Goal: Entertainment & Leisure: Consume media (video, audio)

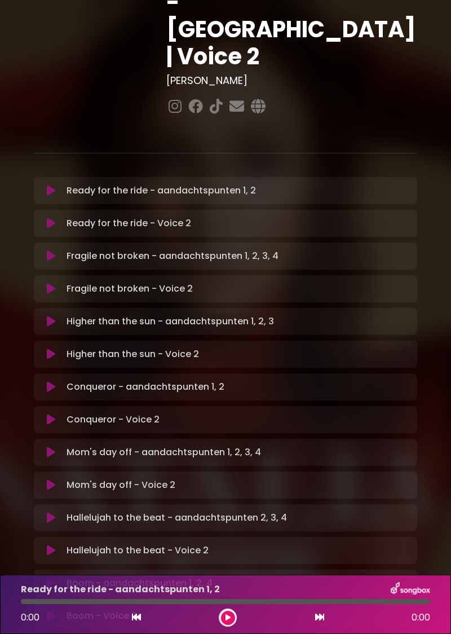
scroll to position [210, 0]
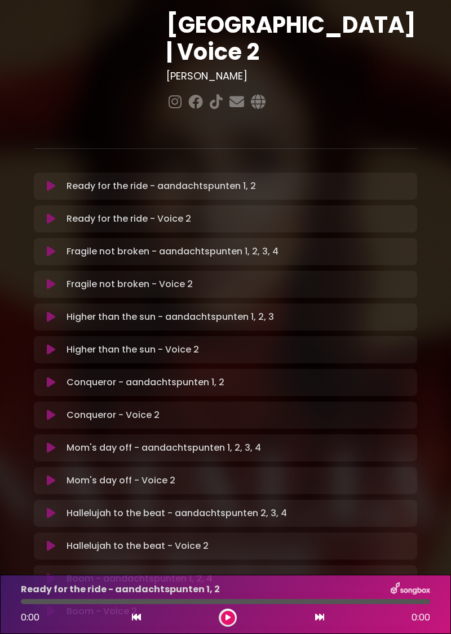
click at [58, 573] on button at bounding box center [51, 578] width 21 height 11
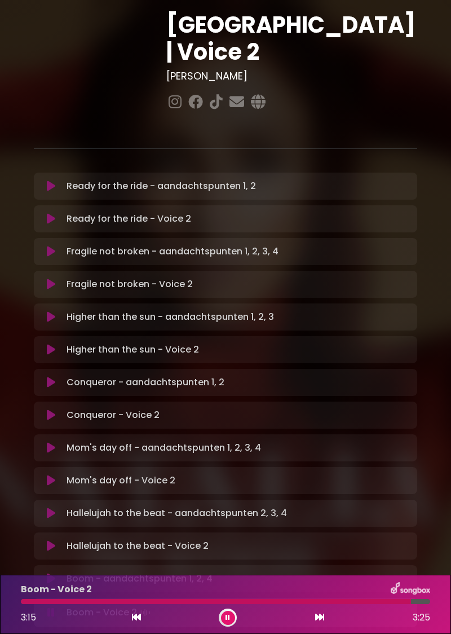
click at [227, 623] on button at bounding box center [228, 618] width 14 height 14
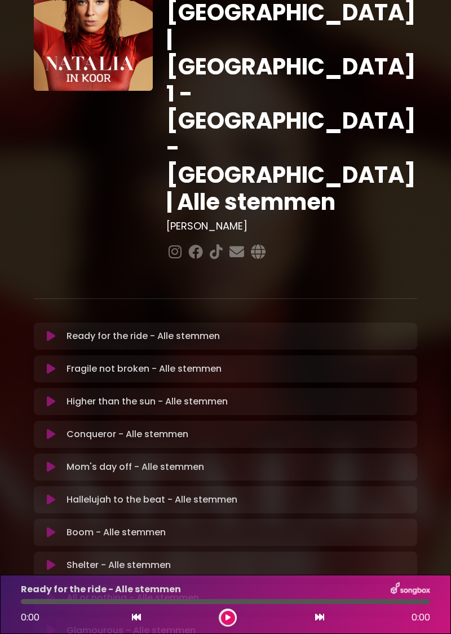
click at [56, 527] on button at bounding box center [51, 532] width 21 height 11
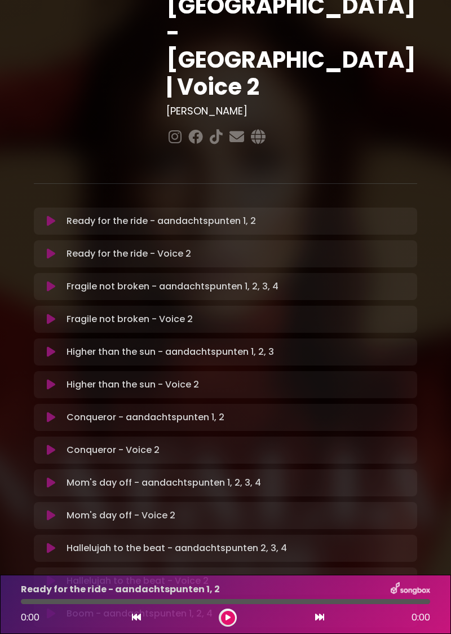
scroll to position [179, 0]
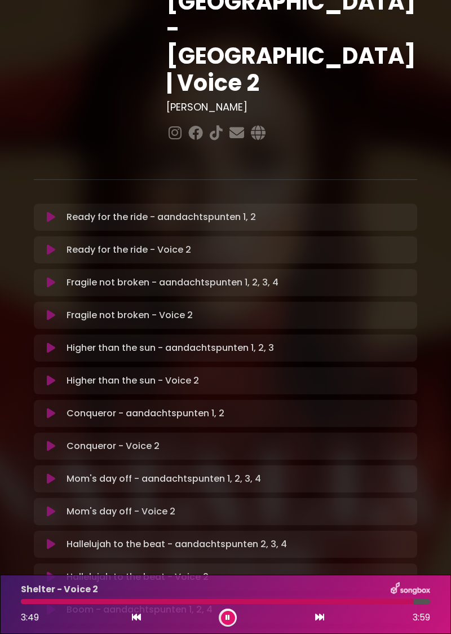
click at [228, 618] on icon at bounding box center [228, 618] width 5 height 7
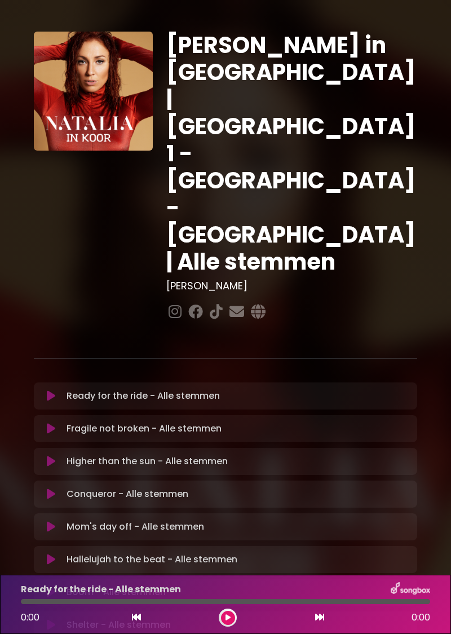
scroll to position [74, 0]
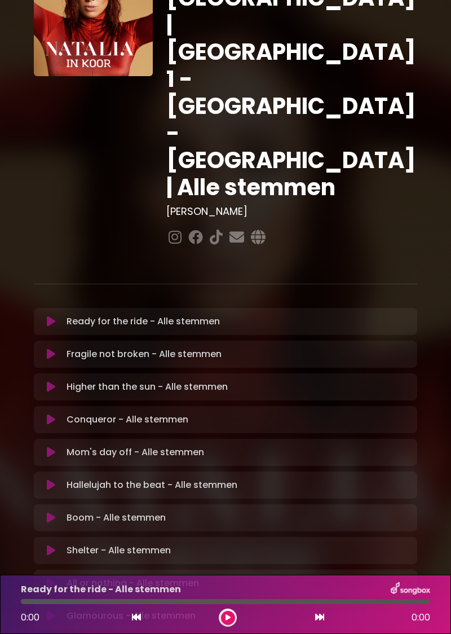
click at [107, 544] on p "Shelter - Alle stemmen Loading Track..." at bounding box center [119, 551] width 104 height 14
click at [50, 545] on icon at bounding box center [51, 550] width 8 height 11
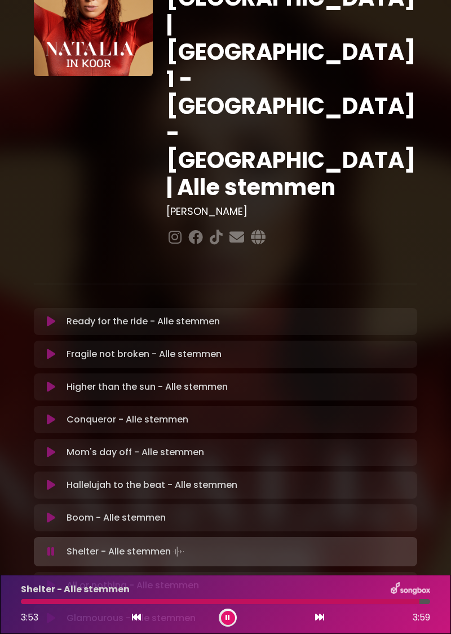
click at [231, 613] on button at bounding box center [228, 618] width 14 height 14
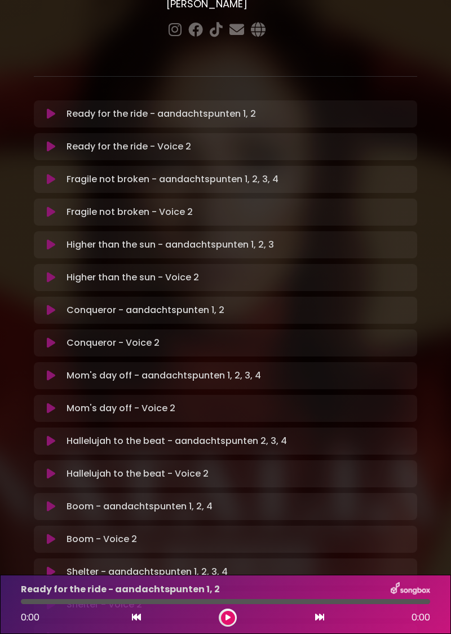
scroll to position [285, 0]
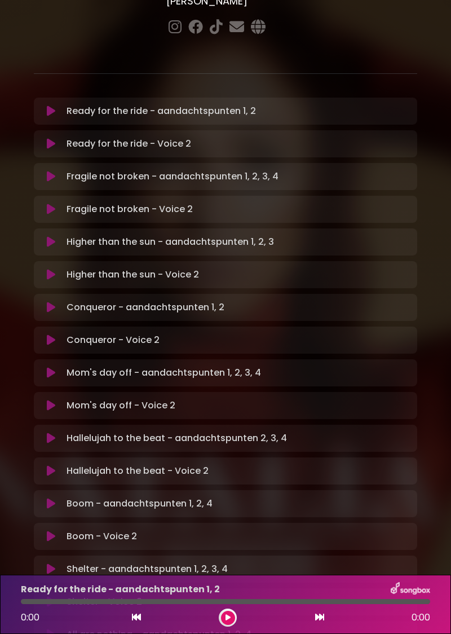
click at [60, 629] on button at bounding box center [51, 634] width 21 height 11
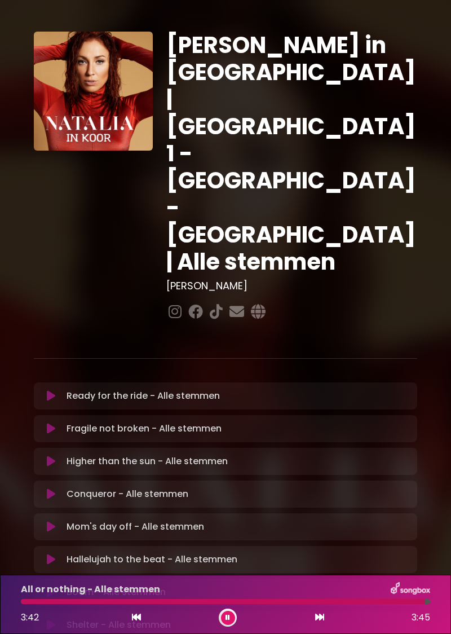
click at [232, 617] on button at bounding box center [228, 618] width 14 height 14
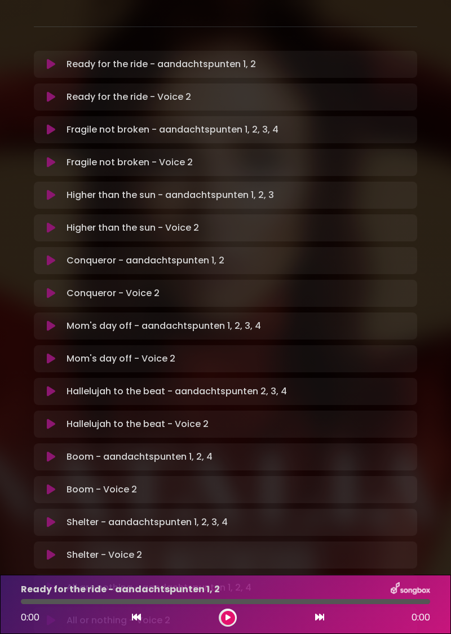
scroll to position [332, 0]
click at [232, 611] on div at bounding box center [228, 618] width 18 height 18
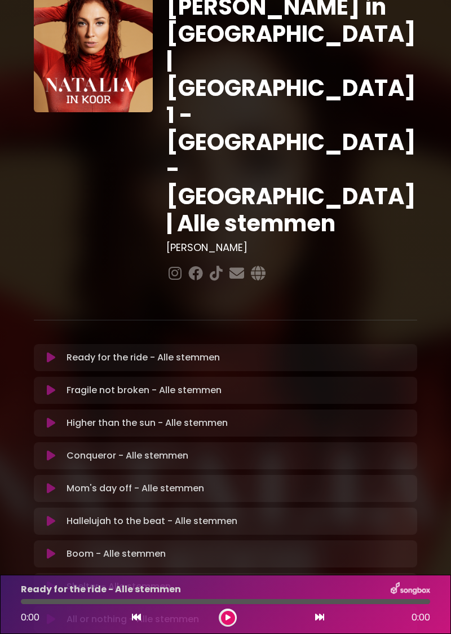
scroll to position [74, 0]
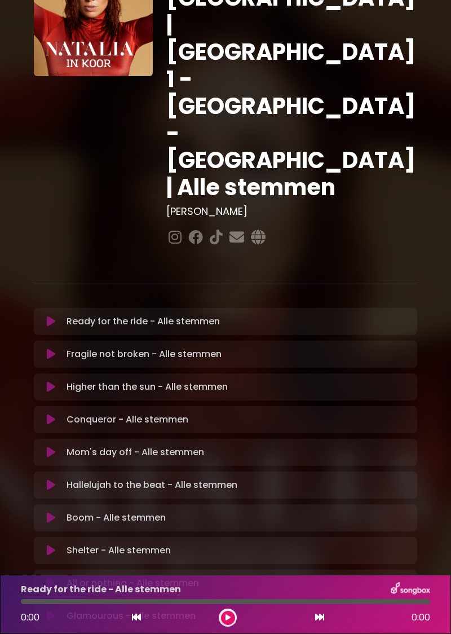
click at [53, 611] on icon at bounding box center [51, 616] width 8 height 11
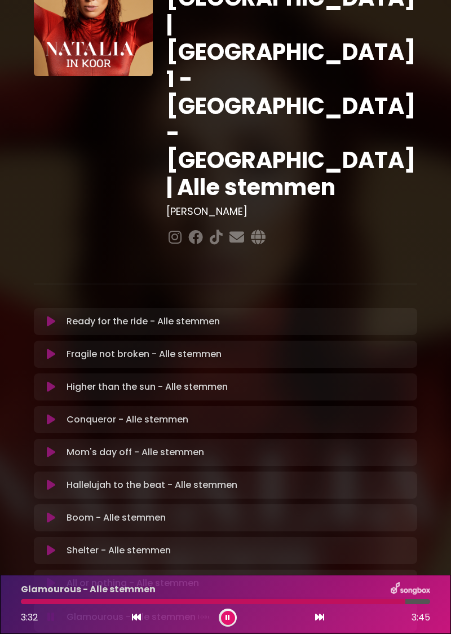
click at [232, 618] on button at bounding box center [228, 618] width 14 height 14
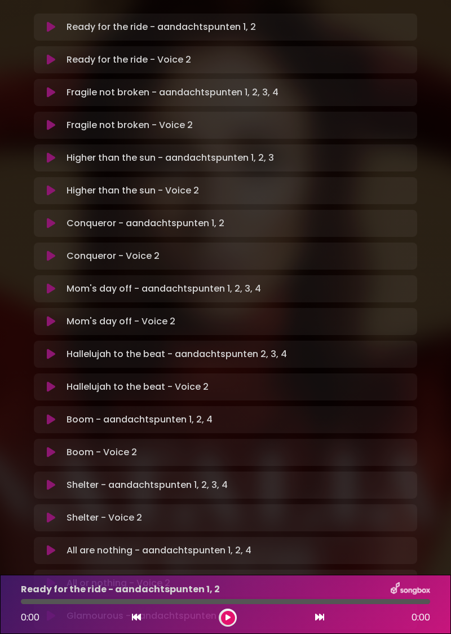
scroll to position [440, 0]
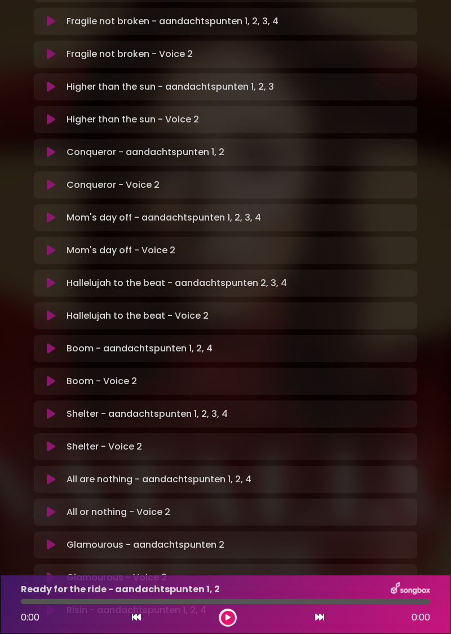
click at [58, 634] on button at bounding box center [51, 643] width 21 height 11
click at [62, 604] on div "Risin - aandachtspunten 1, 2, 4 Loading Track..." at bounding box center [236, 611] width 349 height 14
click at [232, 618] on button at bounding box center [228, 618] width 14 height 14
click at [55, 605] on icon at bounding box center [51, 610] width 8 height 11
click at [220, 631] on div "Risin - aandachtspunten 1, 2, 4 1:33 3:32" at bounding box center [225, 604] width 451 height 59
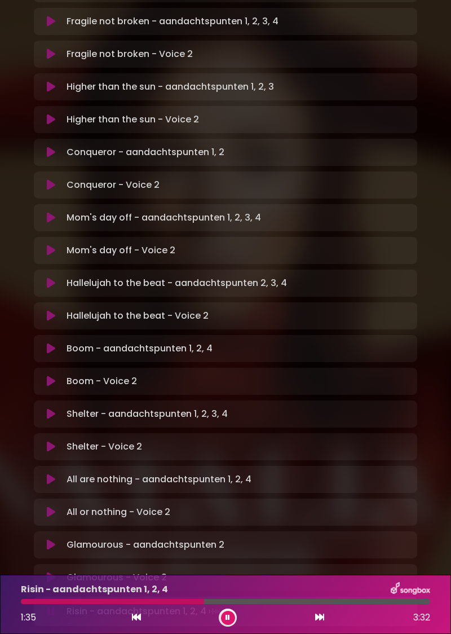
click at [225, 622] on button at bounding box center [228, 618] width 14 height 14
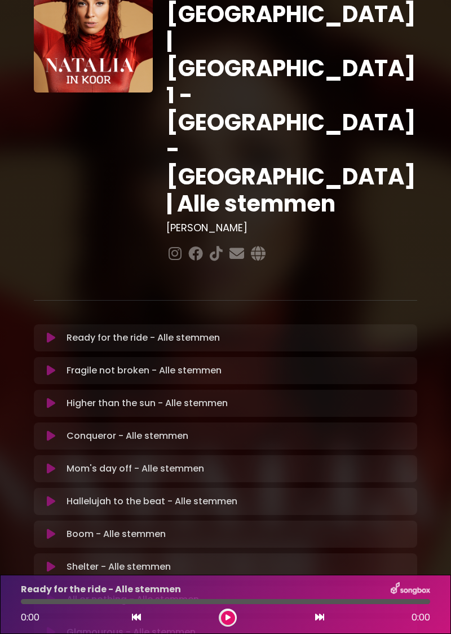
scroll to position [74, 0]
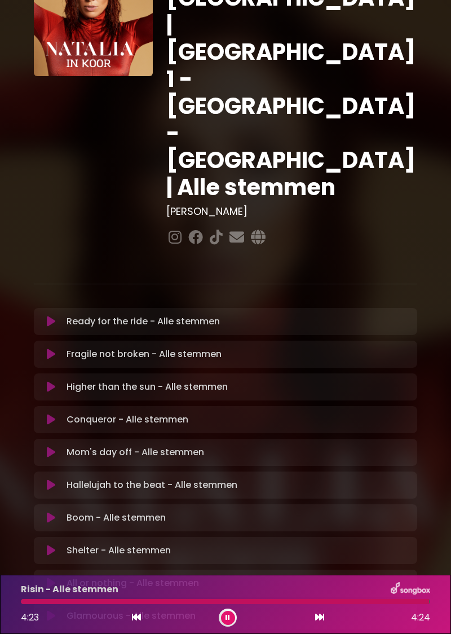
click at [229, 622] on button at bounding box center [228, 618] width 14 height 14
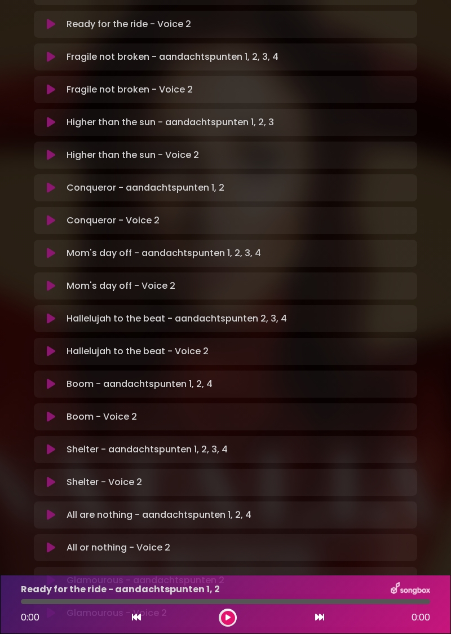
scroll to position [440, 0]
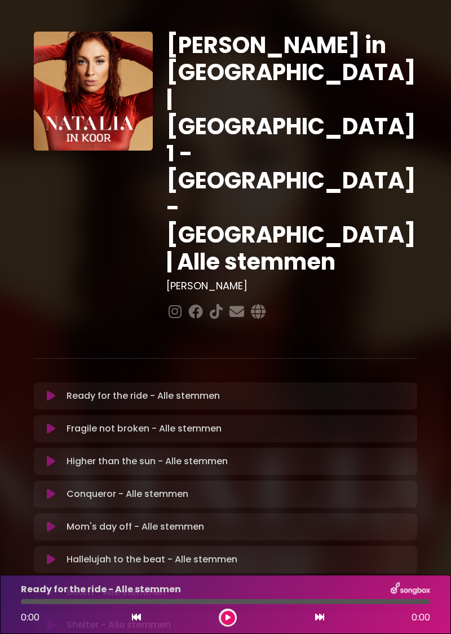
scroll to position [74, 0]
